Goal: Transaction & Acquisition: Purchase product/service

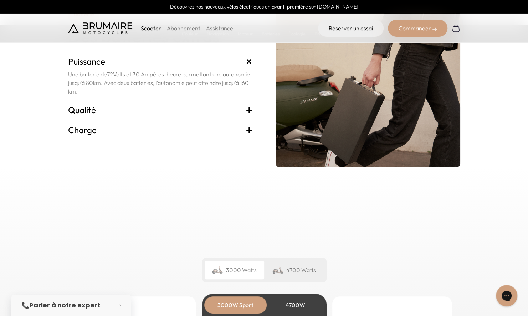
scroll to position [1530, 0]
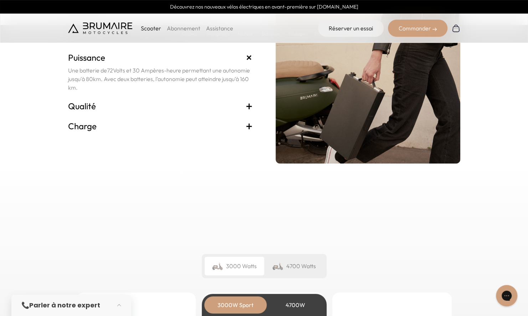
click at [248, 106] on span "+" at bounding box center [249, 105] width 7 height 11
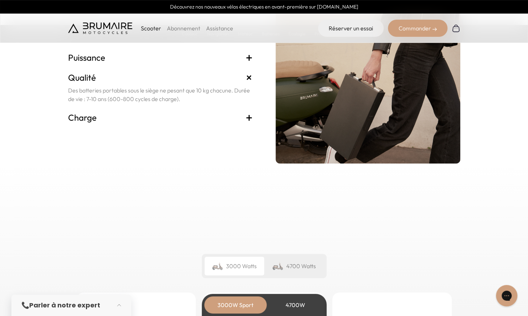
click at [247, 117] on span "+" at bounding box center [249, 117] width 7 height 11
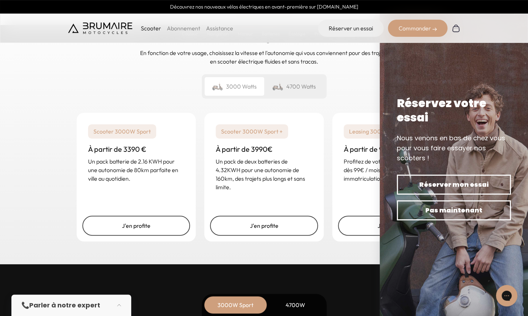
scroll to position [1710, 0]
click at [302, 197] on div "Scooter 3000W Sport + À partir de 3990€ Un pack de deux batteries de 4.32KWH po…" at bounding box center [263, 157] width 119 height 90
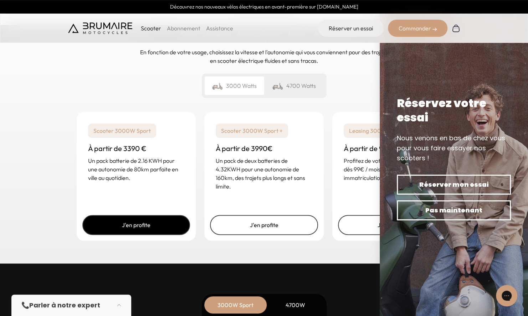
click at [156, 224] on link "J'en profite" at bounding box center [136, 225] width 108 height 20
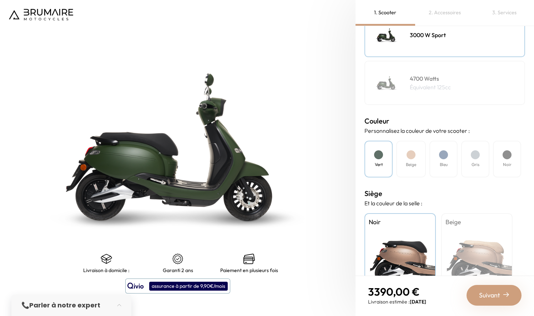
scroll to position [163, 0]
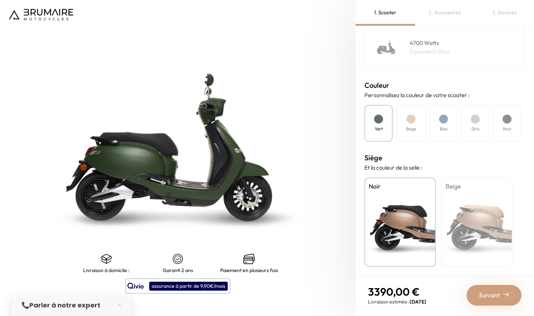
click at [404, 111] on div "Beige" at bounding box center [411, 123] width 30 height 37
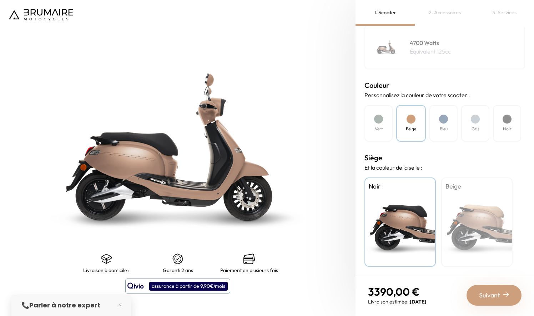
click at [441, 127] on h4 "Bleu" at bounding box center [443, 129] width 8 height 6
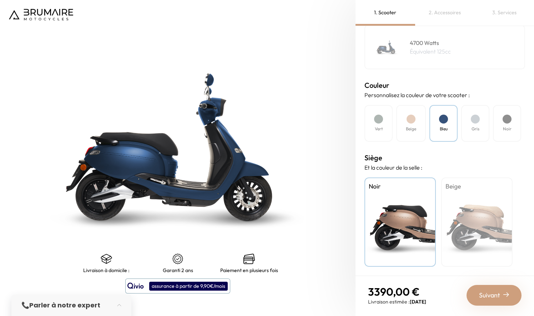
click at [474, 133] on div "Gris" at bounding box center [475, 123] width 28 height 37
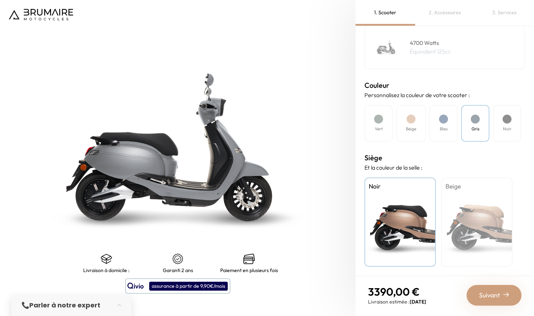
click at [506, 133] on div "Noir" at bounding box center [507, 123] width 28 height 37
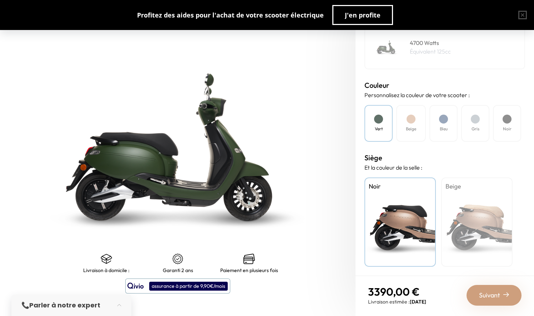
click at [441, 120] on div at bounding box center [443, 118] width 9 height 9
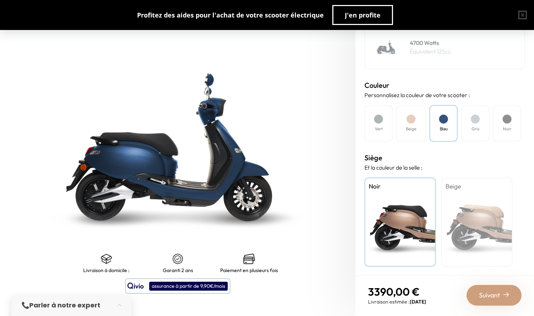
click at [446, 127] on h4 "Bleu" at bounding box center [443, 129] width 8 height 6
click at [471, 122] on div "Gris" at bounding box center [475, 123] width 28 height 37
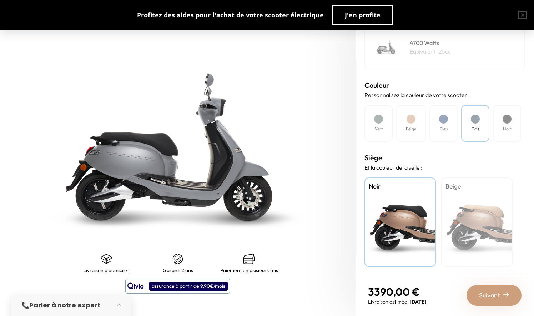
click at [432, 123] on div "Bleu" at bounding box center [443, 123] width 28 height 37
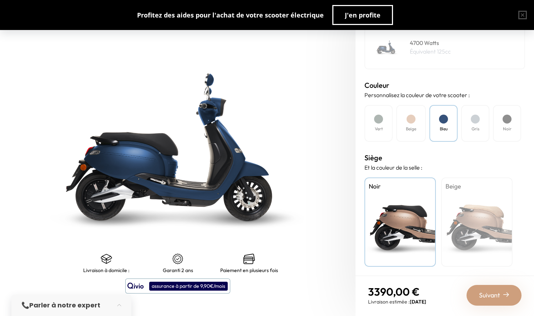
click at [497, 122] on div "Noir" at bounding box center [507, 123] width 28 height 37
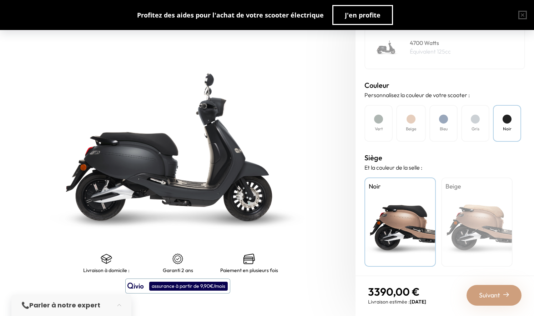
click at [484, 293] on span "Suivant" at bounding box center [489, 295] width 21 height 10
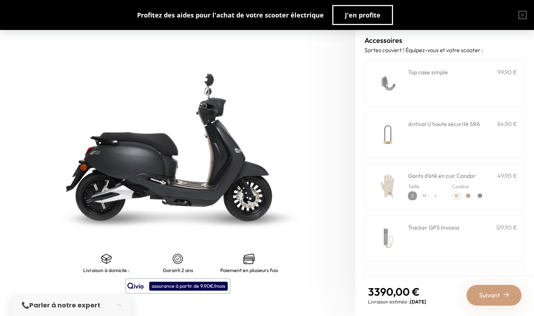
click at [432, 91] on div "**********" at bounding box center [462, 83] width 109 height 30
click at [437, 136] on div "Antivol U haute sécurité SRA 84,90 €" at bounding box center [462, 134] width 109 height 30
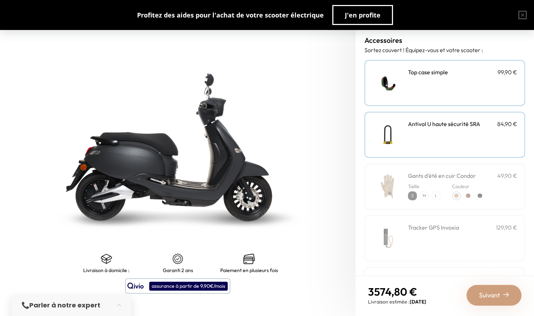
click at [497, 294] on span "Suivant" at bounding box center [489, 295] width 21 height 10
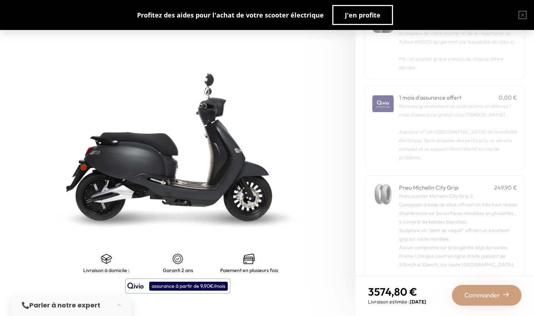
scroll to position [56, 0]
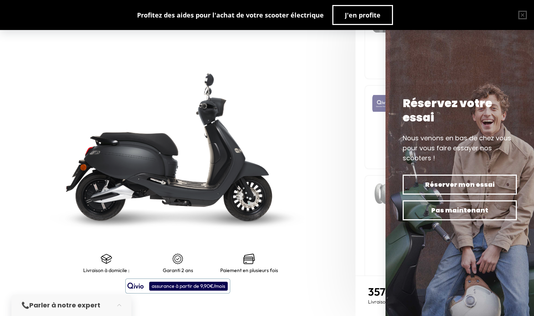
click at [316, 258] on img at bounding box center [178, 146] width 444 height 394
